Goal: Check status: Check status

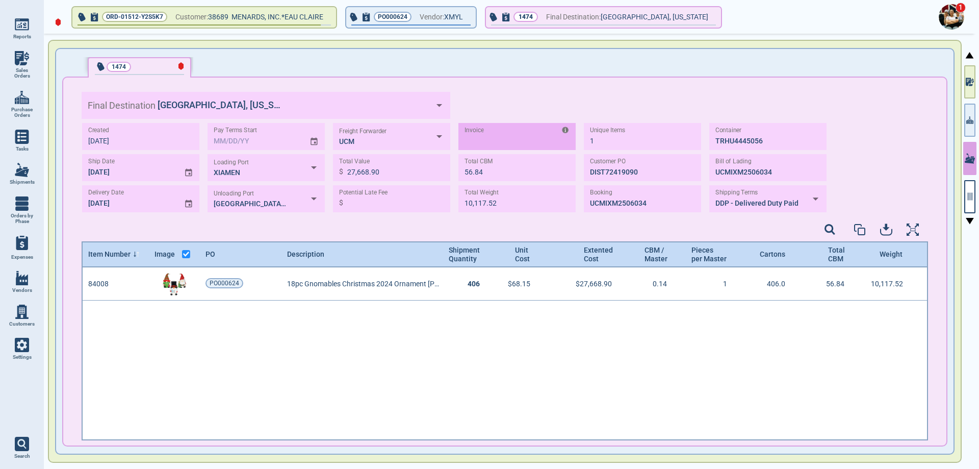
scroll to position [170, 843]
click at [949, 20] on img at bounding box center [951, 16] width 25 height 25
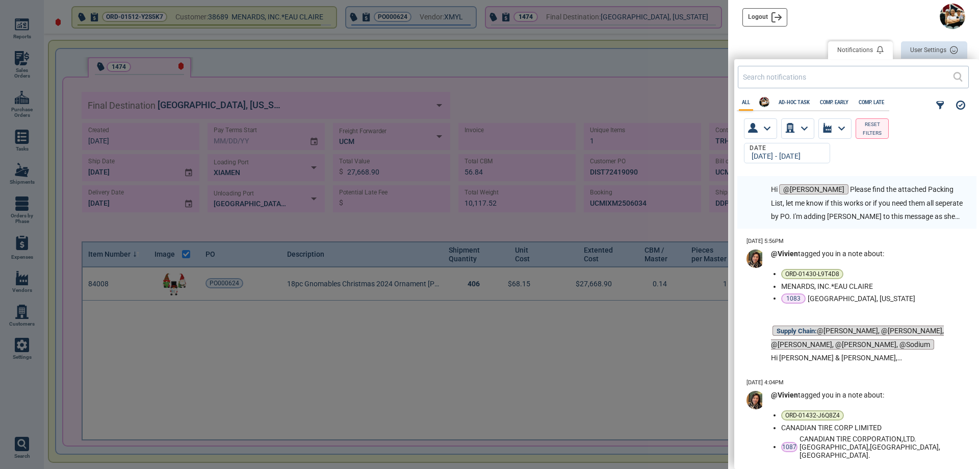
scroll to position [0, 0]
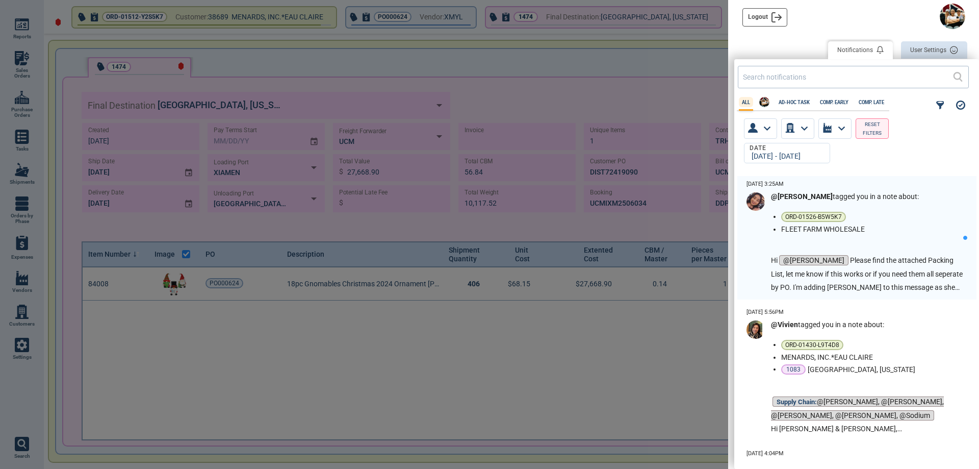
click at [746, 104] on label "All" at bounding box center [746, 102] width 14 height 6
click at [701, 49] on div at bounding box center [489, 234] width 979 height 469
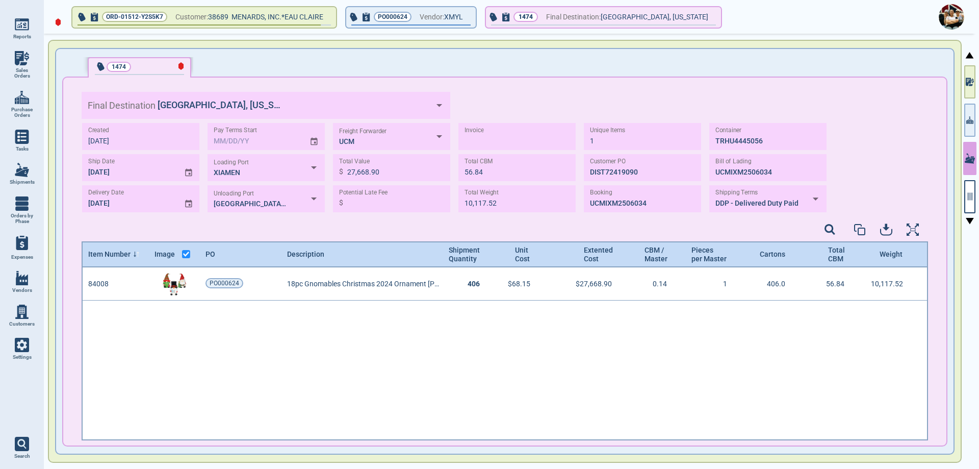
click at [12, 170] on link "Shipments" at bounding box center [22, 174] width 44 height 34
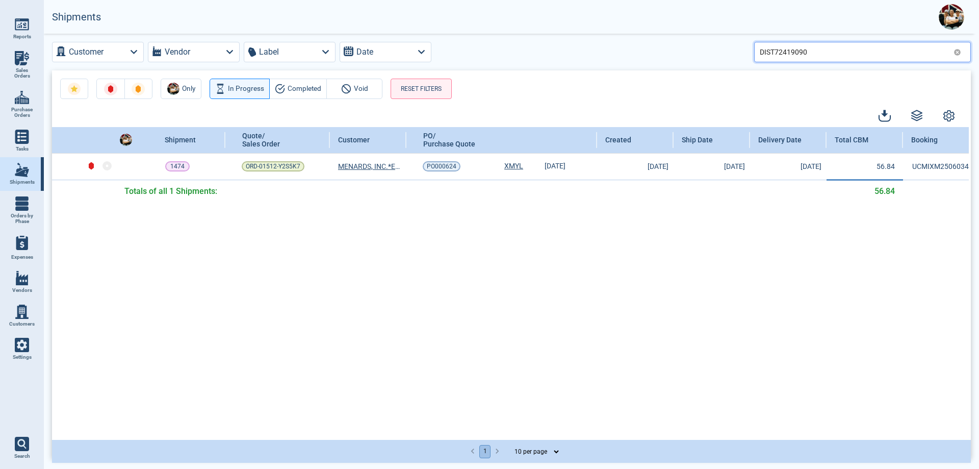
click at [820, 50] on input "DIST72419090" at bounding box center [855, 51] width 190 height 15
drag, startPoint x: 820, startPoint y: 50, endPoint x: 746, endPoint y: 51, distance: 73.9
click at [747, 51] on div "Customer Vendor Label Date DIST72419090" at bounding box center [511, 52] width 919 height 20
paste input "619622"
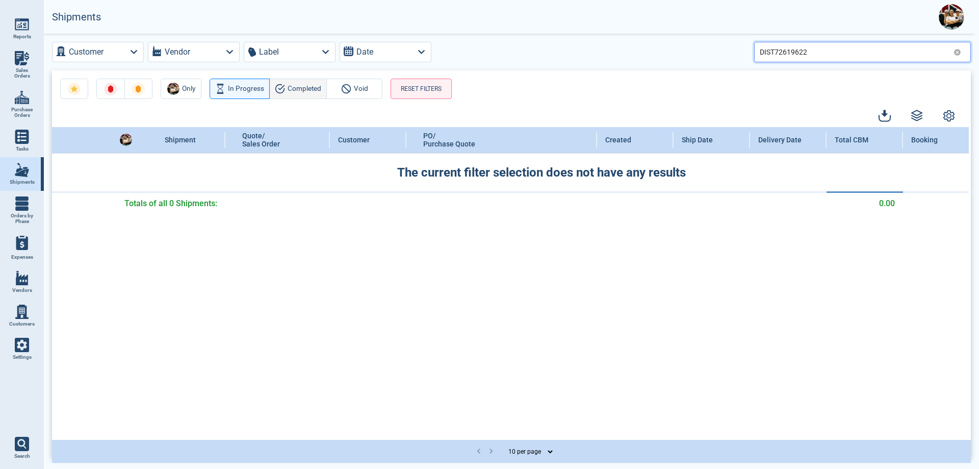
type input "DIST72619622"
click at [305, 91] on span "Completed" at bounding box center [305, 89] width 34 height 12
click at [959, 55] on icon at bounding box center [958, 52] width 8 height 8
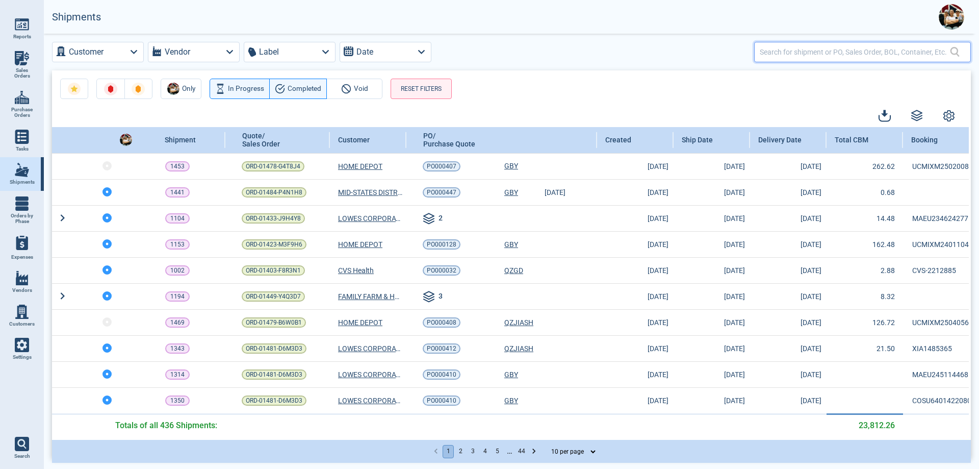
click at [779, 51] on input "text" at bounding box center [855, 51] width 190 height 15
paste input "ORD-01527-D3Y5C4"
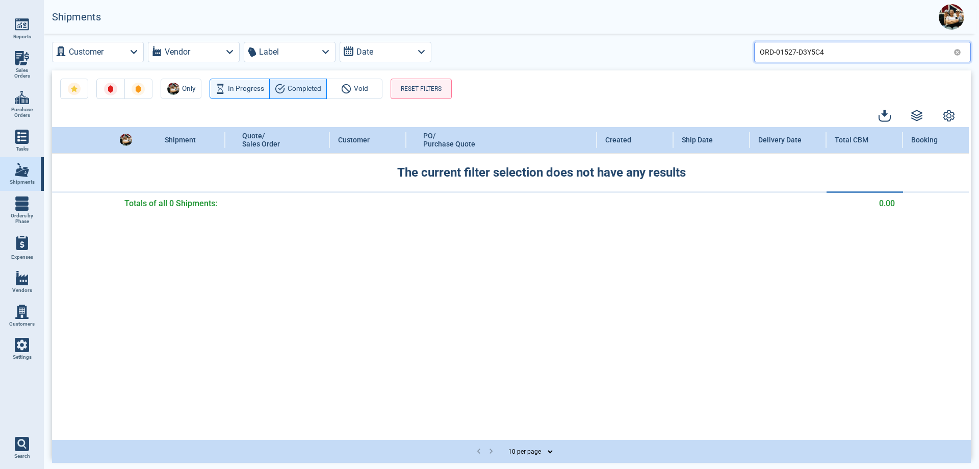
type input "ORD-01527-D3Y5C4"
click at [295, 86] on span "Completed" at bounding box center [305, 89] width 34 height 12
click at [960, 55] on icon at bounding box center [958, 52] width 8 height 8
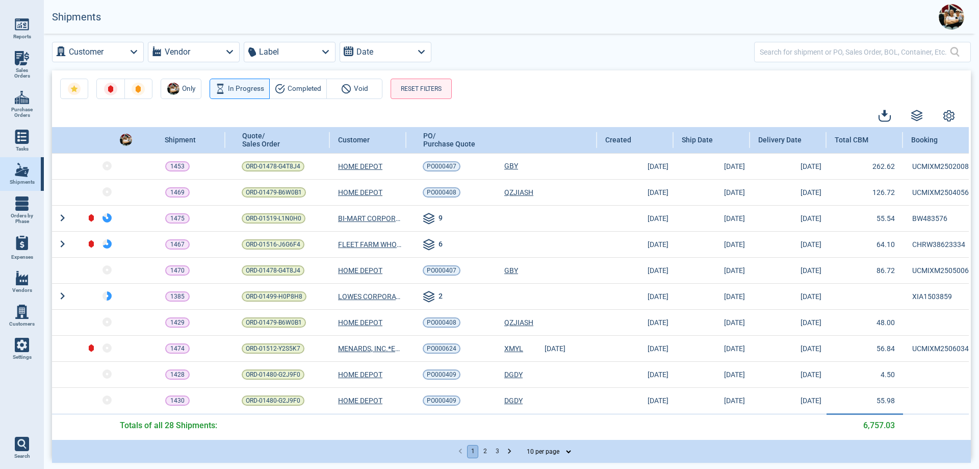
click at [751, 50] on div "Customer Vendor Label Date" at bounding box center [511, 52] width 919 height 20
click at [768, 51] on input "text" at bounding box center [855, 51] width 190 height 15
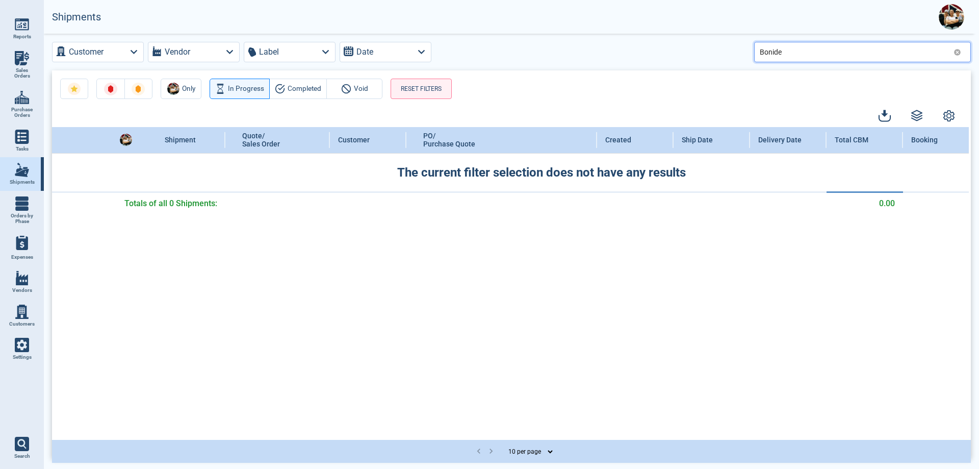
type input "Bonide"
click at [956, 55] on icon at bounding box center [957, 52] width 7 height 7
